Goal: Transaction & Acquisition: Obtain resource

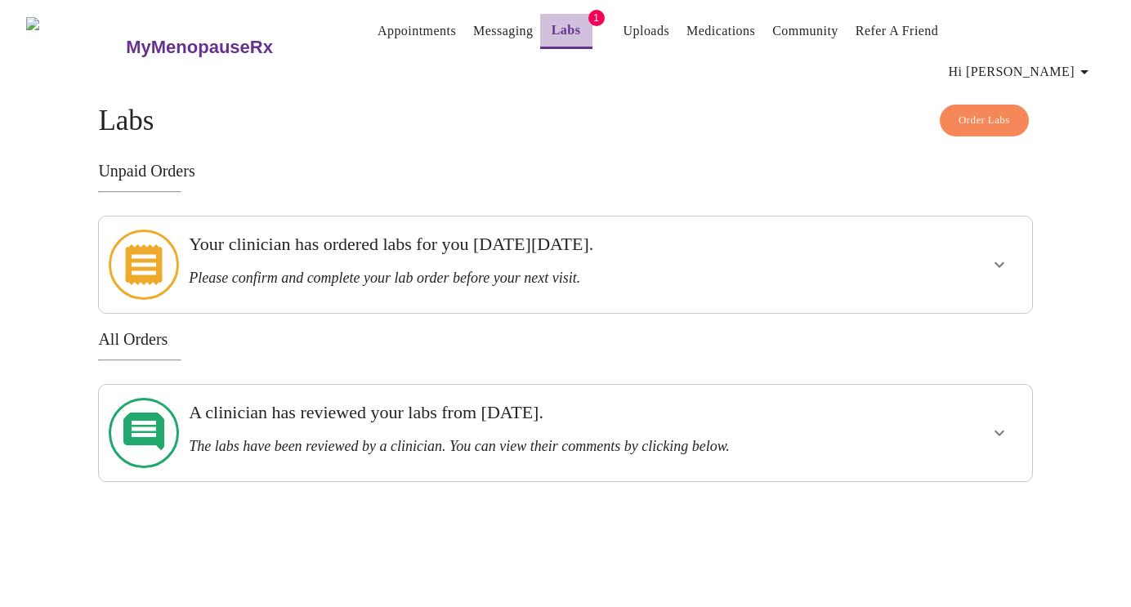
click at [552, 32] on link "Labs" at bounding box center [566, 30] width 29 height 23
click at [639, 270] on h3 "Please confirm and complete your lab order before your next visit." at bounding box center [521, 278] width 664 height 17
click at [1005, 255] on icon "show more" at bounding box center [1000, 265] width 20 height 20
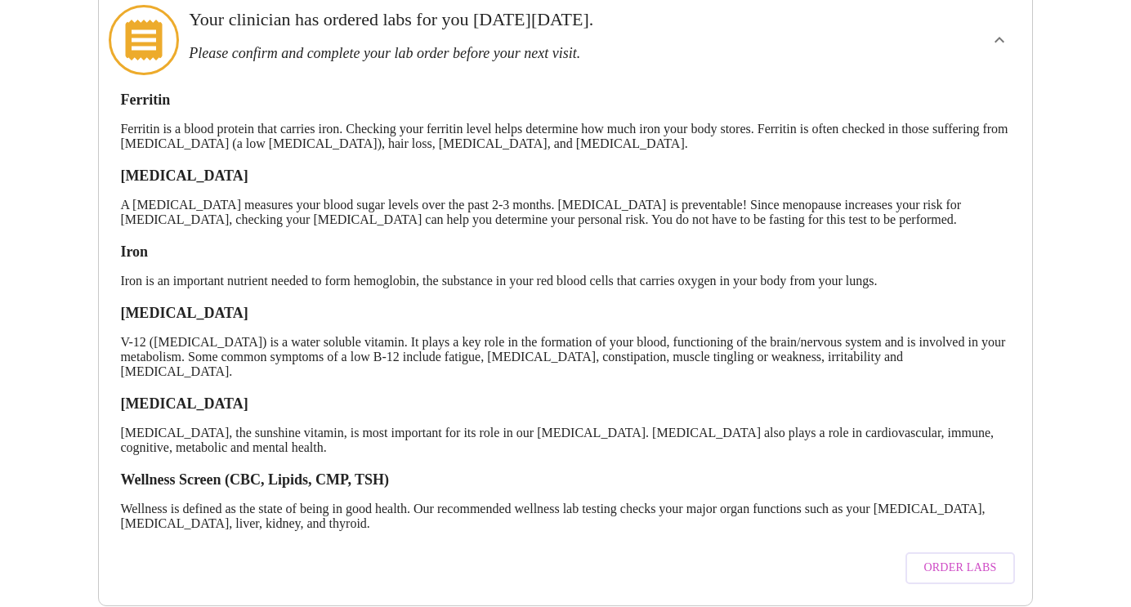
scroll to position [226, 0]
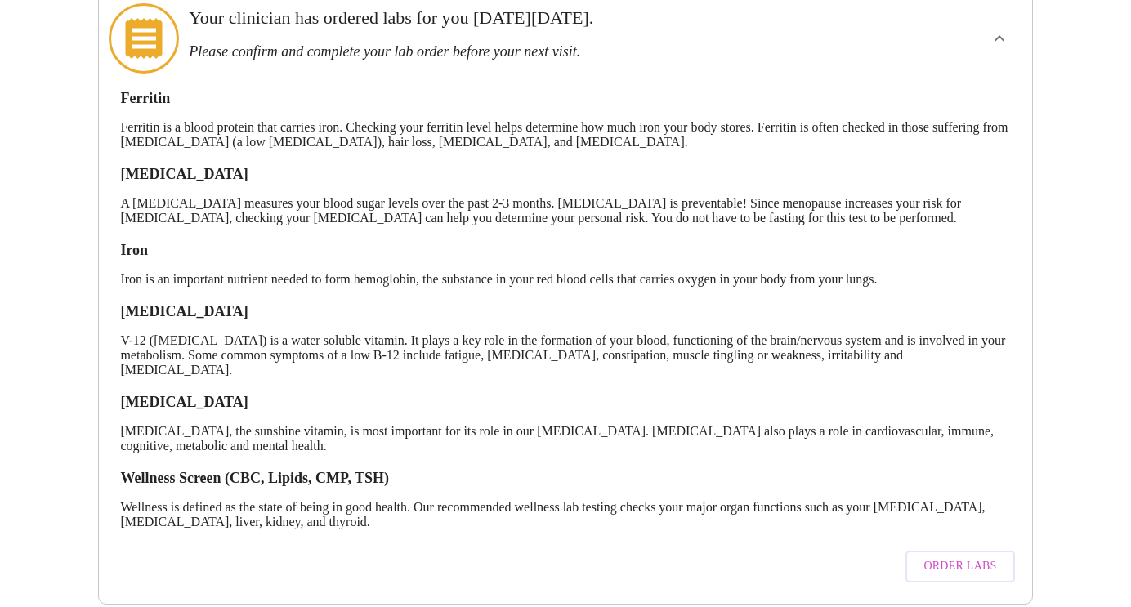
click at [754, 424] on p "[MEDICAL_DATA], the sunshine vitamin, is most important for its role in our [ME…" at bounding box center [565, 438] width 890 height 29
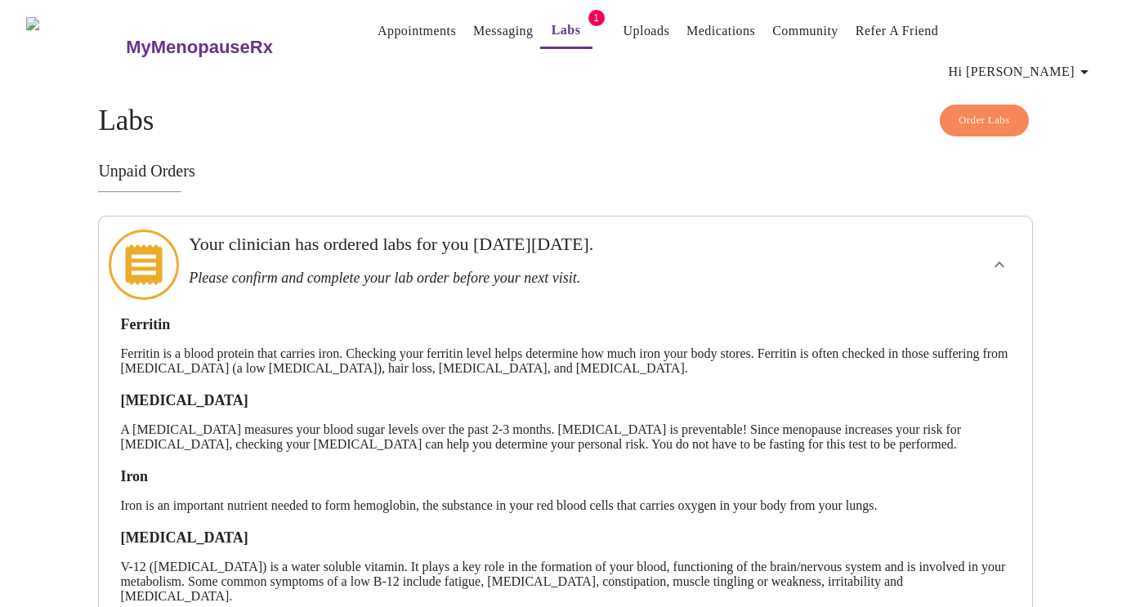
scroll to position [0, 0]
click at [552, 29] on link "Labs" at bounding box center [566, 30] width 29 height 23
click at [979, 111] on span "Order Labs" at bounding box center [984, 120] width 51 height 19
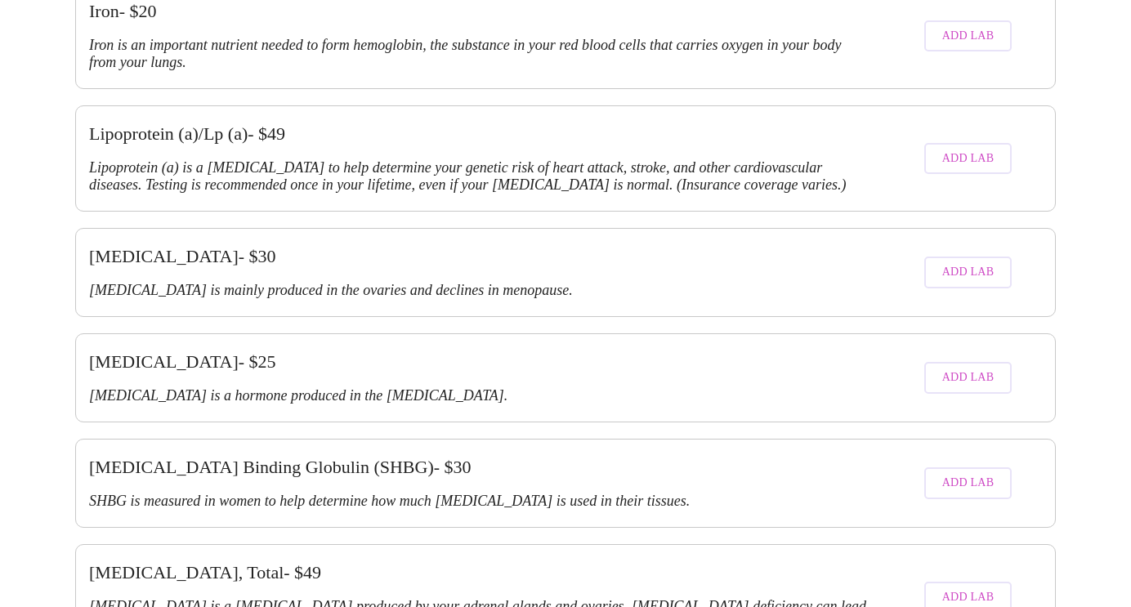
scroll to position [3318, 0]
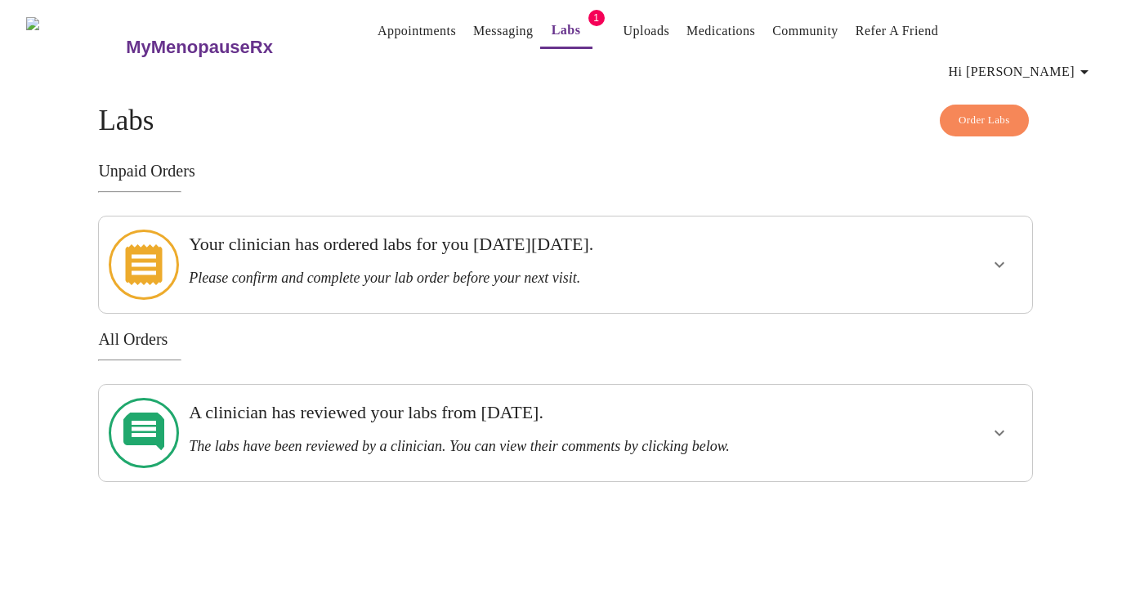
click at [771, 235] on h3 "Your clinician has ordered labs for you [DATE][DATE]." at bounding box center [521, 244] width 664 height 21
click at [997, 262] on icon "show more" at bounding box center [1000, 265] width 10 height 6
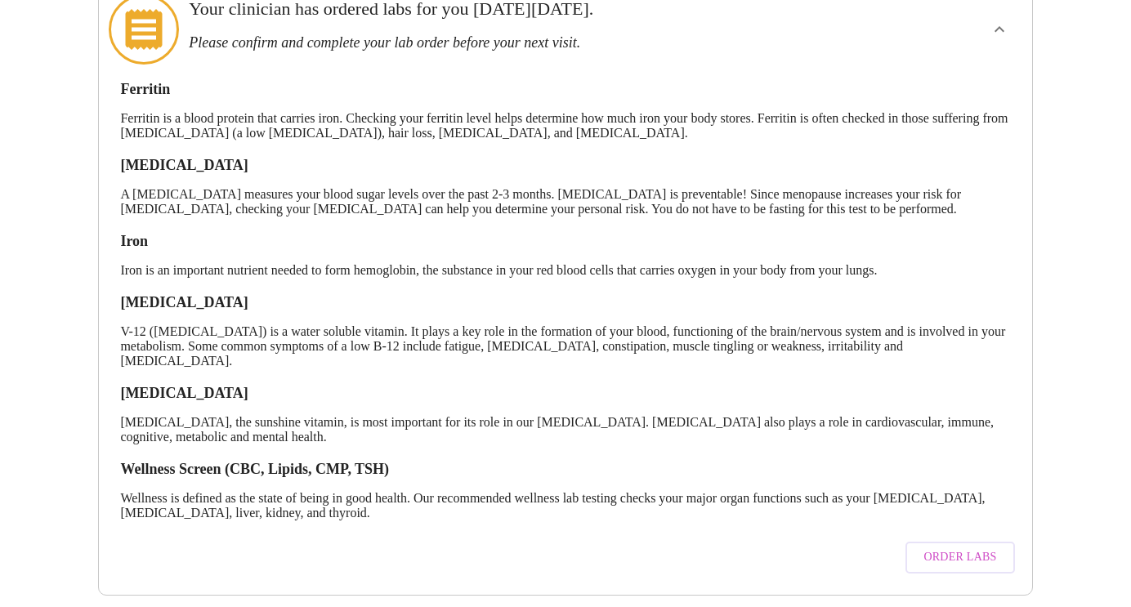
scroll to position [237, 0]
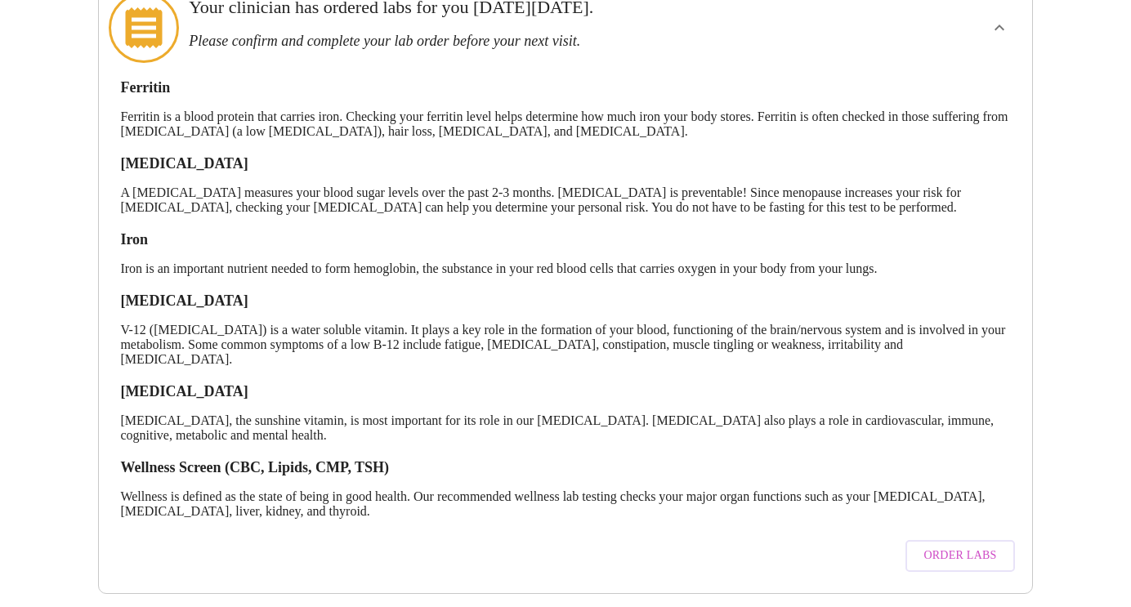
click at [955, 546] on span "Order Labs" at bounding box center [960, 556] width 73 height 20
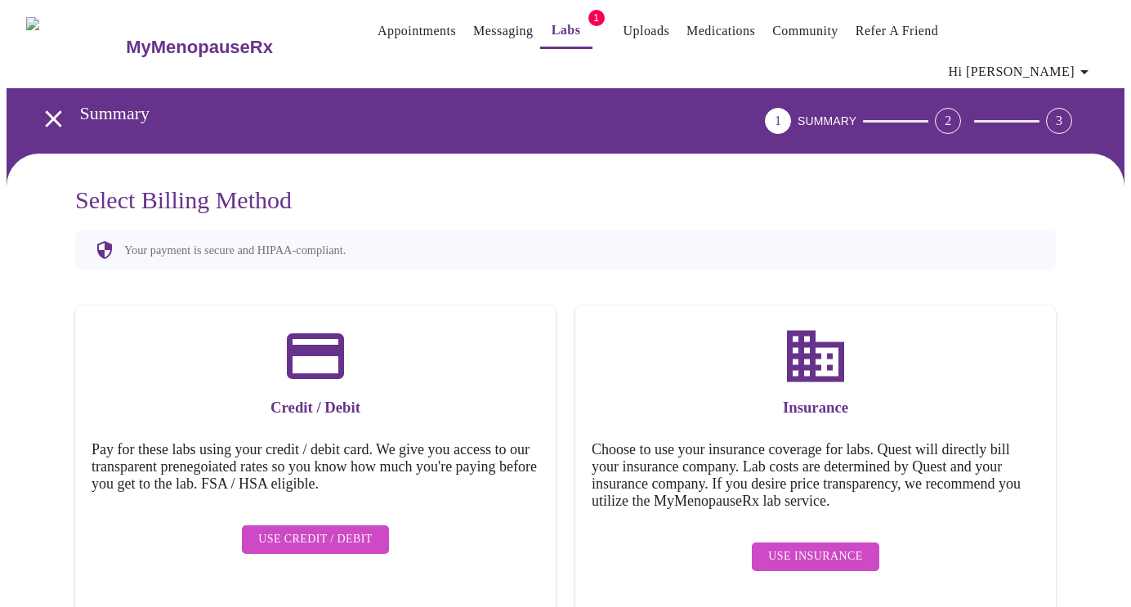
click at [857, 547] on span "Use Insurance" at bounding box center [815, 557] width 94 height 20
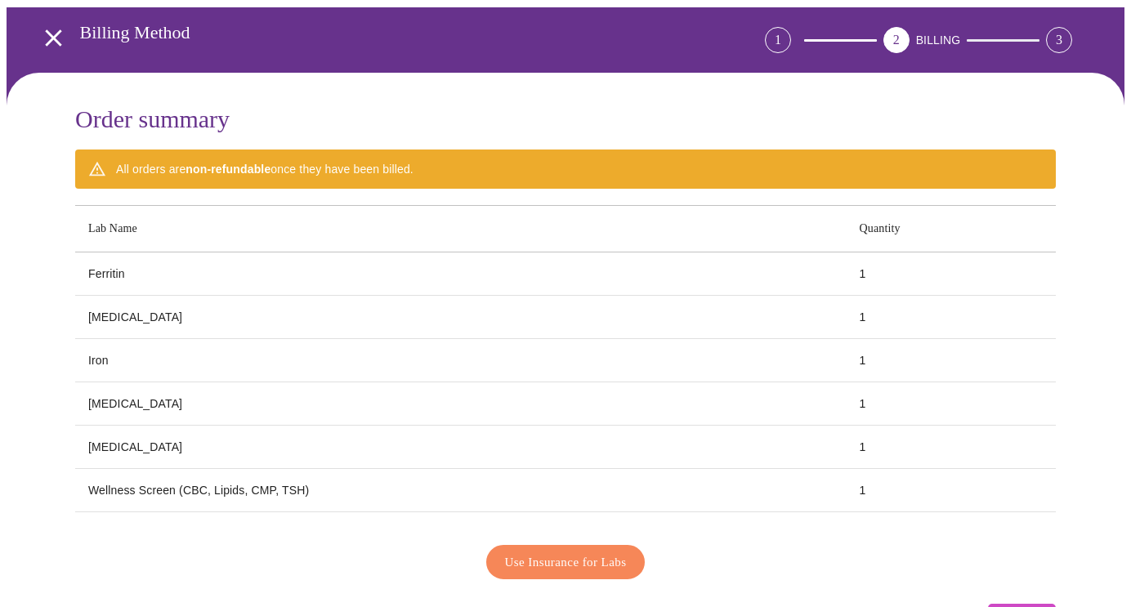
scroll to position [83, 0]
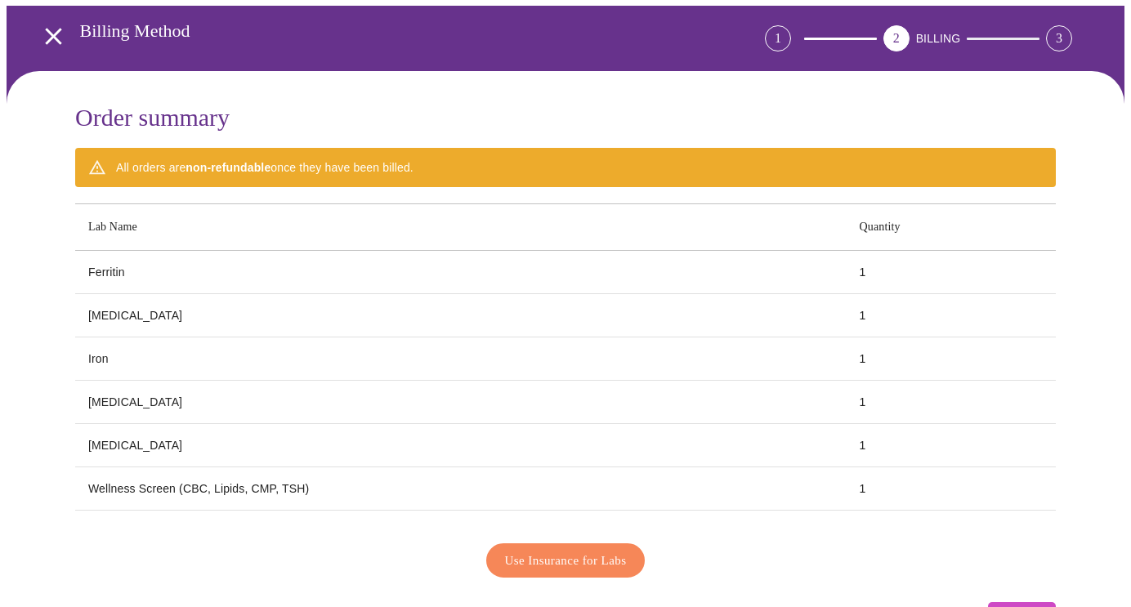
click at [614, 550] on span "Use Insurance for Labs" at bounding box center [566, 560] width 122 height 21
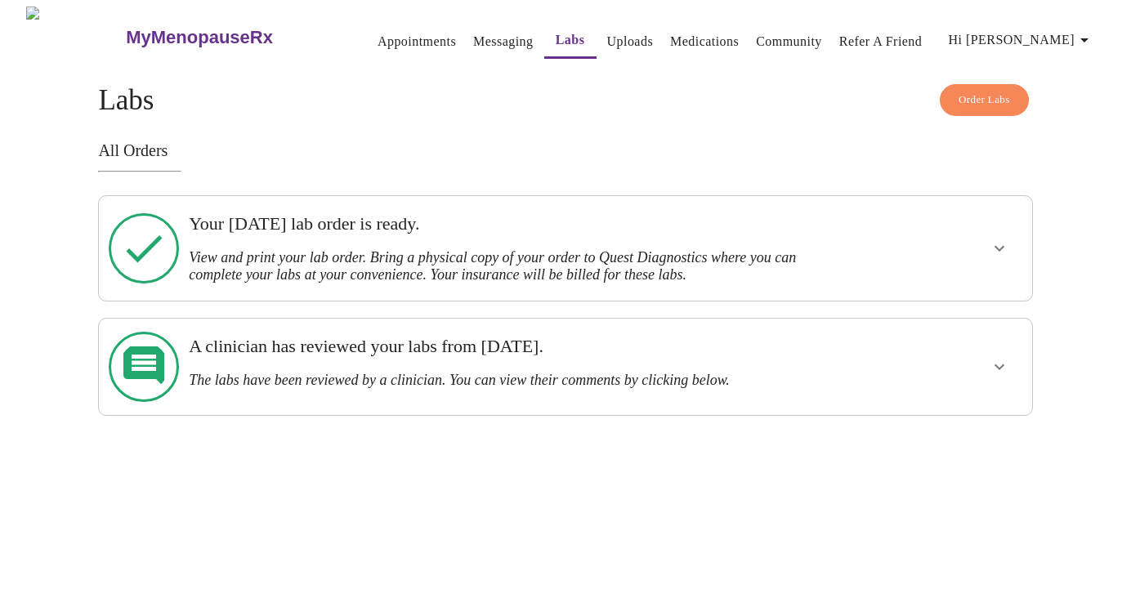
click at [843, 255] on h3 "View and print your lab order. Bring a physical copy of your order to Quest Dia…" at bounding box center [521, 266] width 664 height 34
click at [990, 252] on icon "show more" at bounding box center [1000, 249] width 20 height 20
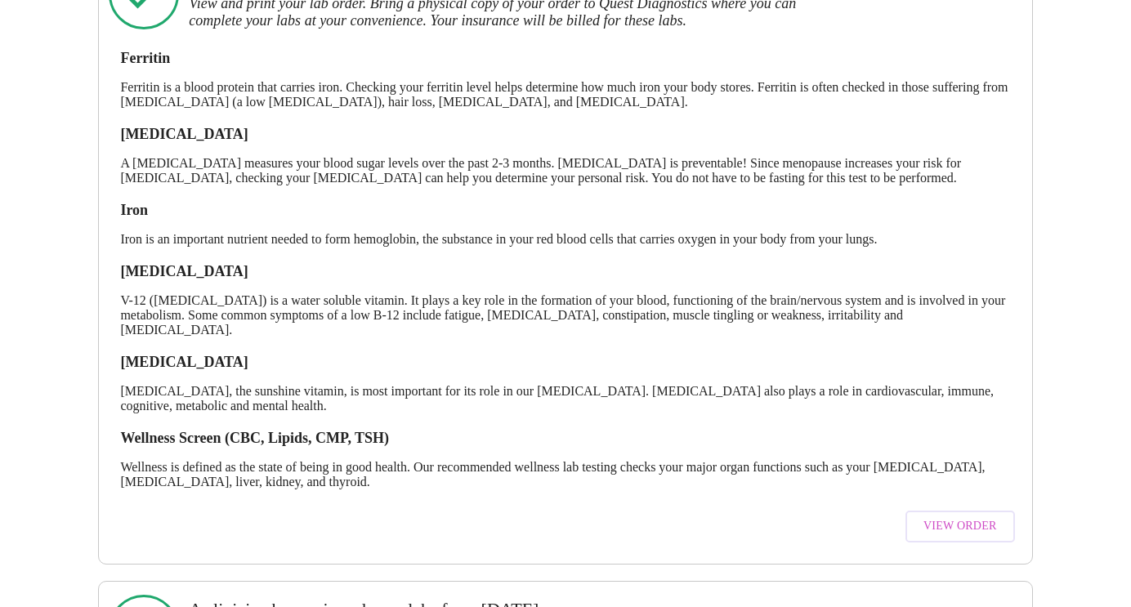
scroll to position [257, 0]
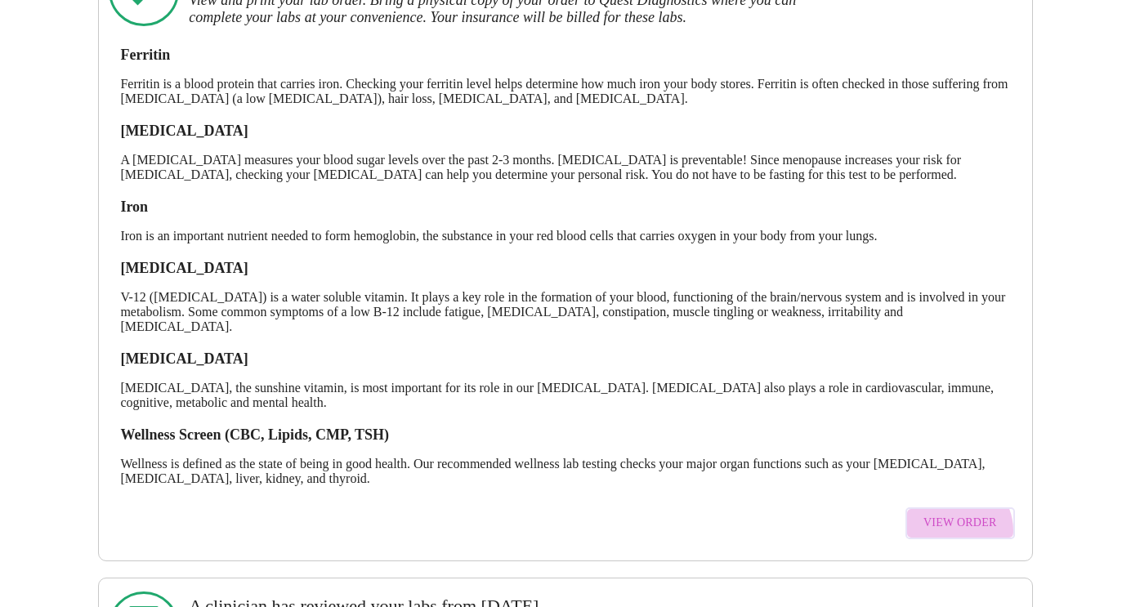
click at [959, 526] on span "View Order" at bounding box center [961, 523] width 74 height 20
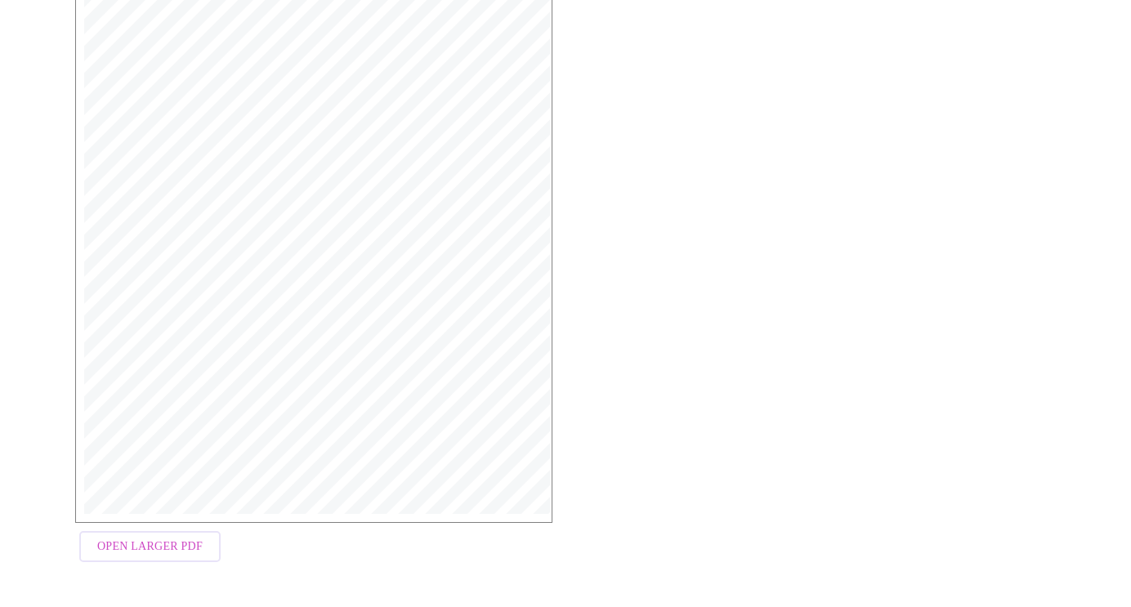
scroll to position [389, 0]
click at [176, 549] on span "Open Larger PDF" at bounding box center [149, 548] width 105 height 20
click at [168, 543] on span "Open Larger PDF" at bounding box center [149, 548] width 105 height 20
click at [750, 169] on div "MyMenopauseRx Medical Group [STREET_ADDRESS] Phone: [PHONE_NUMBER] Fax: [PHONE_…" at bounding box center [565, 237] width 1007 height 695
click at [180, 551] on span "Open Larger PDF" at bounding box center [149, 548] width 105 height 20
